Goal: Find contact information: Find contact information

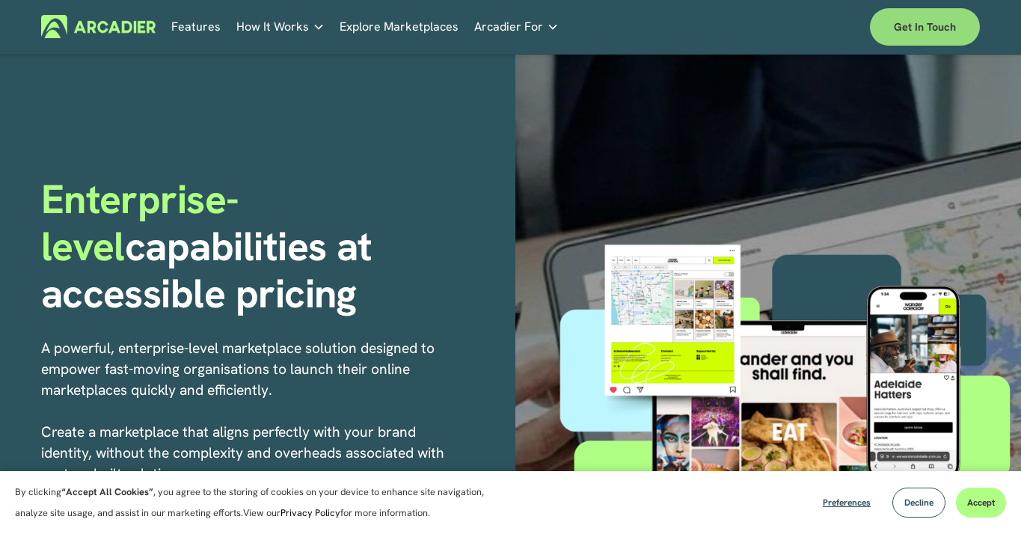
click at [891, 28] on link "Get in touch" at bounding box center [925, 26] width 110 height 37
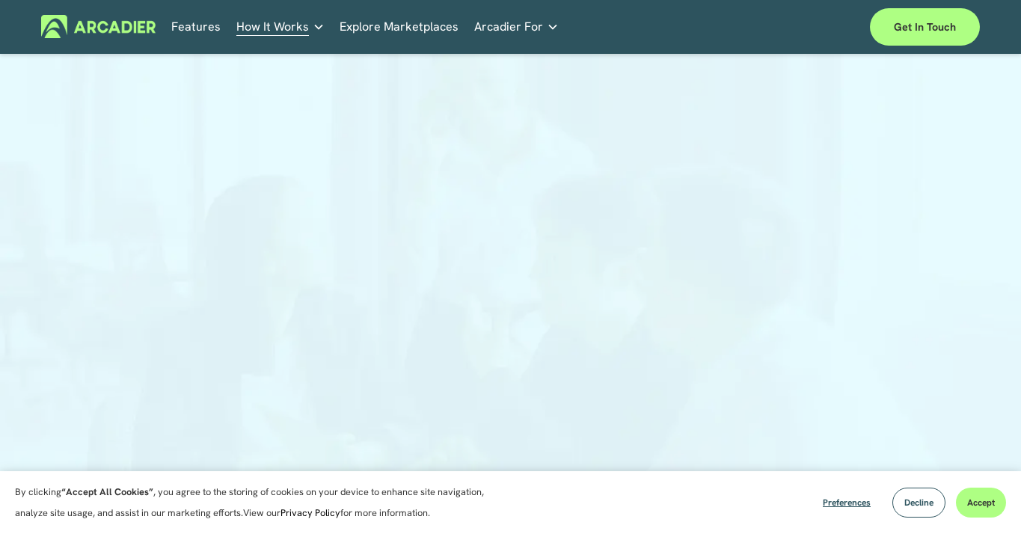
scroll to position [156, 0]
click at [182, 137] on div at bounding box center [510, 195] width 1021 height 567
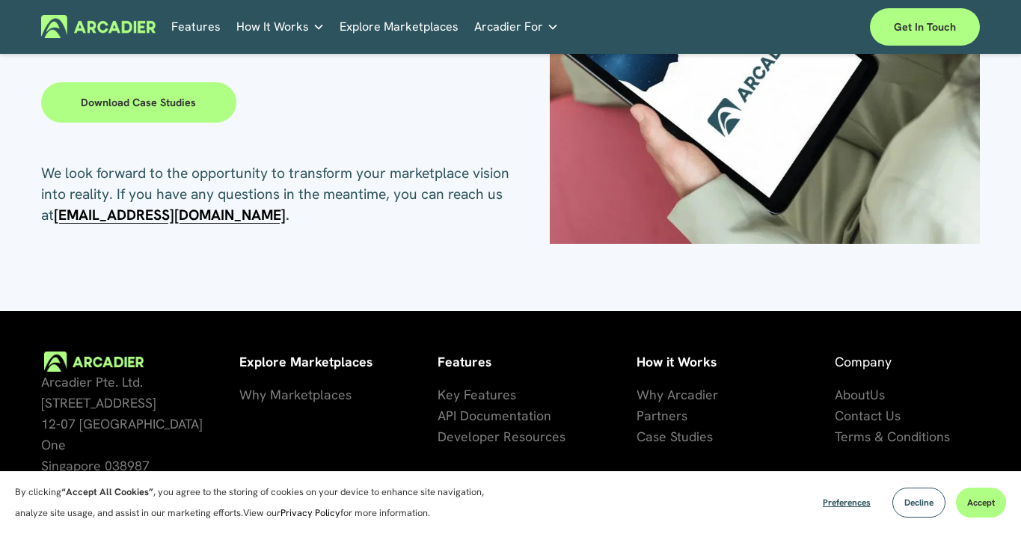
scroll to position [307, 0]
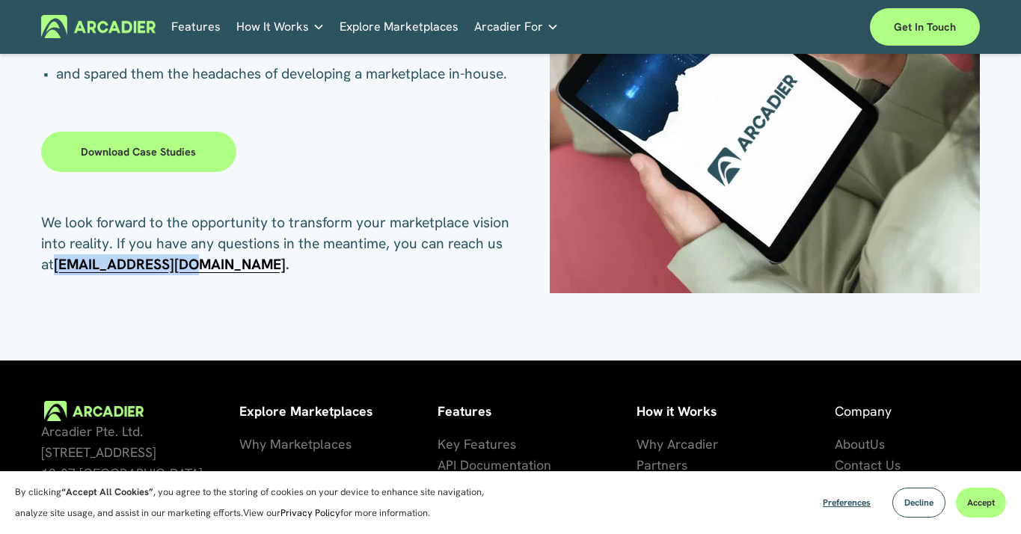
drag, startPoint x: 247, startPoint y: 269, endPoint x: 116, endPoint y: 268, distance: 131.6
click at [116, 268] on p "We look forward to the opportunity to transform your marketplace vision into re…" at bounding box center [276, 243] width 470 height 63
copy strong "[EMAIL_ADDRESS][DOMAIN_NAME]"
